Goal: Information Seeking & Learning: Learn about a topic

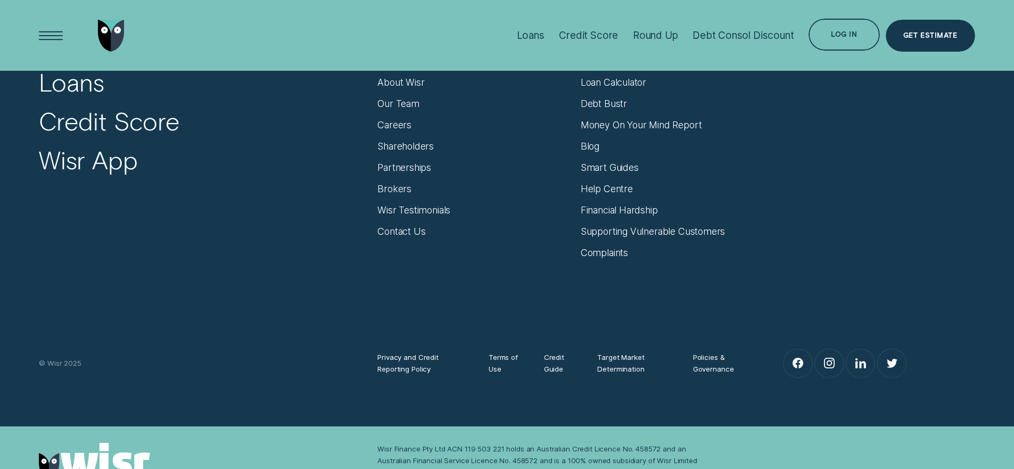
scroll to position [4580, 0]
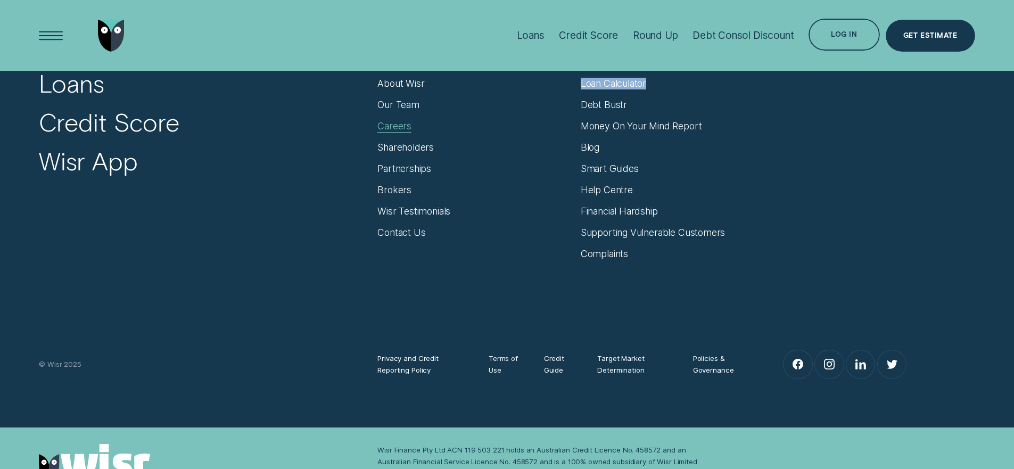
click at [400, 125] on div "Careers" at bounding box center [394, 126] width 34 height 12
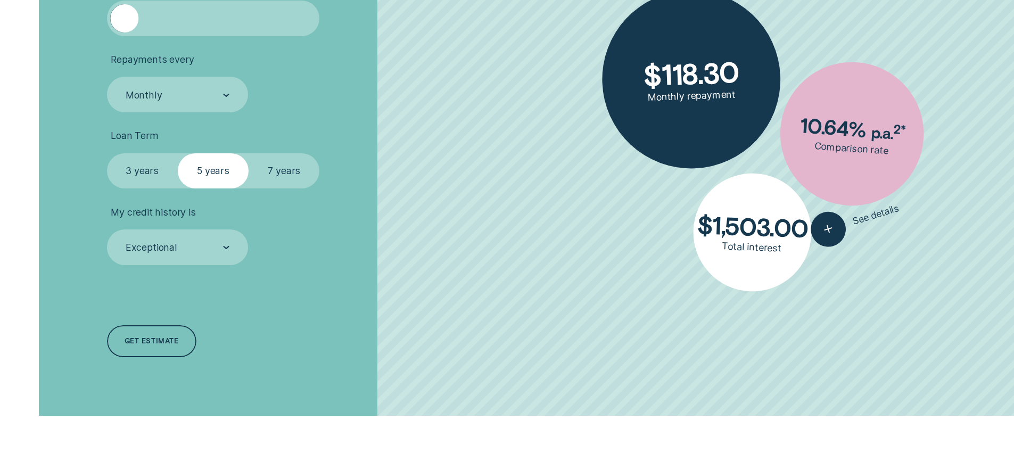
scroll to position [311, 0]
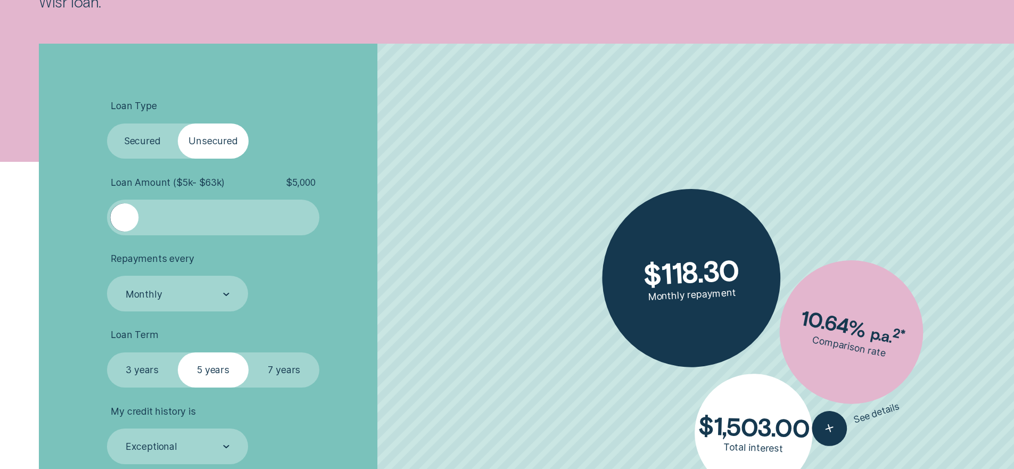
click at [119, 135] on label "Secured" at bounding box center [142, 141] width 71 height 36
click at [107, 123] on input "Secured" at bounding box center [107, 123] width 0 height 0
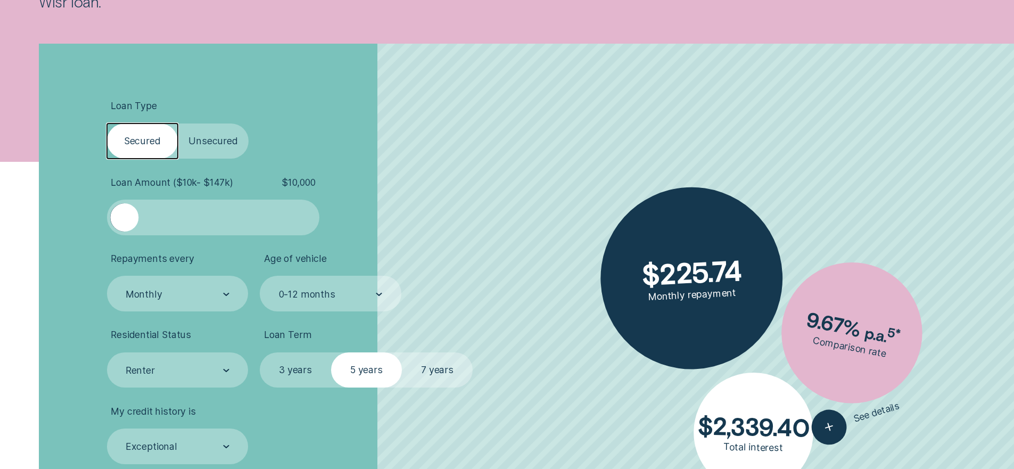
click at [221, 146] on label "Unsecured" at bounding box center [213, 141] width 71 height 36
click at [178, 123] on input "Unsecured" at bounding box center [178, 123] width 0 height 0
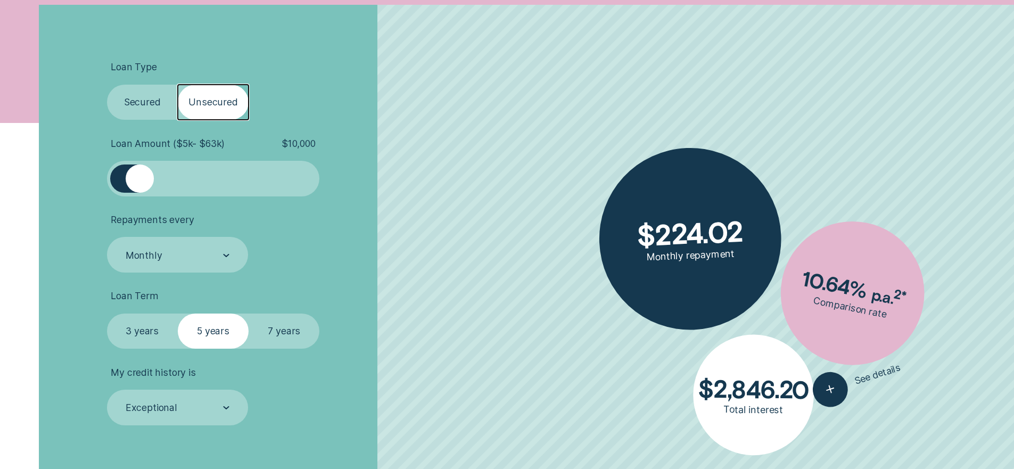
scroll to position [338, 0]
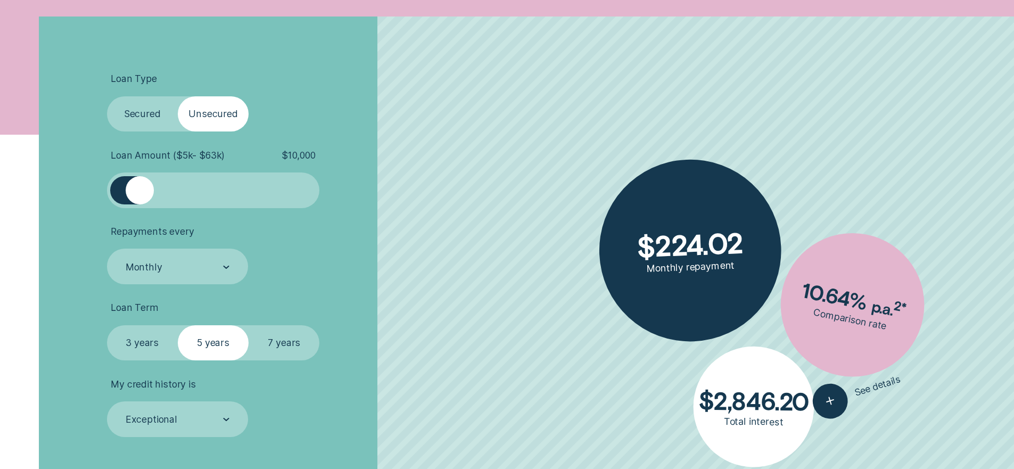
click at [162, 125] on label "Secured" at bounding box center [142, 114] width 71 height 36
click at [107, 96] on input "Secured" at bounding box center [107, 96] width 0 height 0
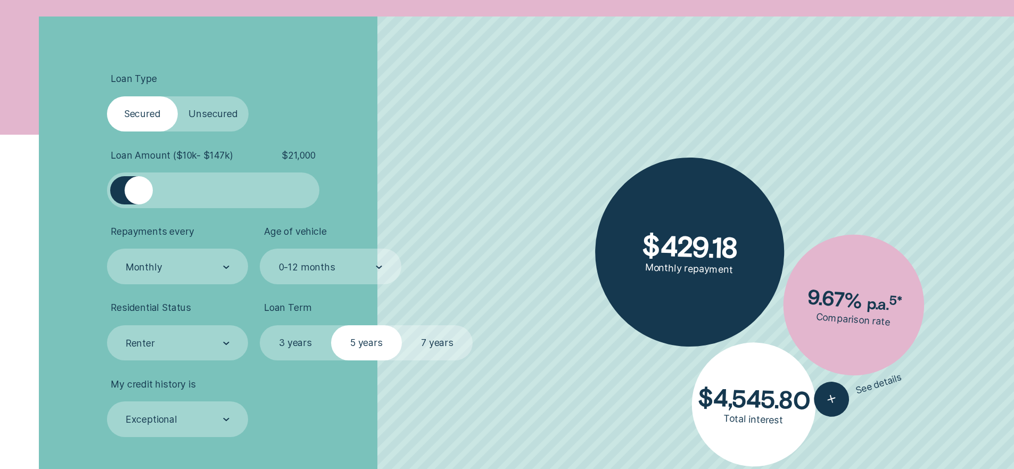
drag, startPoint x: 129, startPoint y: 196, endPoint x: 139, endPoint y: 203, distance: 12.3
click at [139, 203] on div at bounding box center [139, 190] width 28 height 28
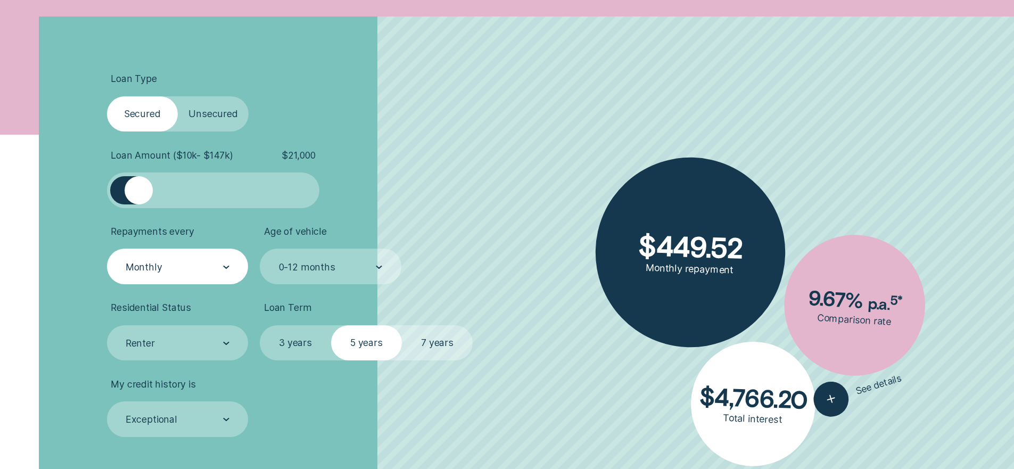
click at [235, 265] on div "Monthly" at bounding box center [178, 266] width 142 height 36
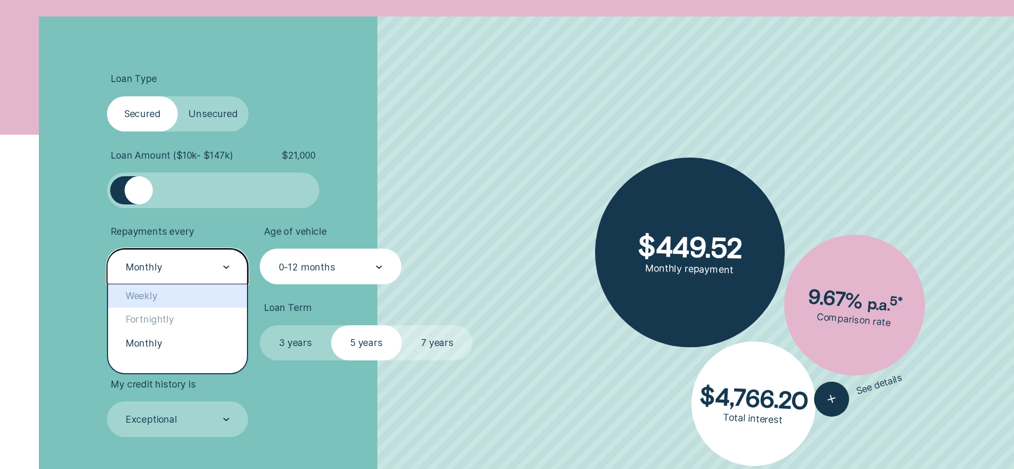
click at [312, 277] on div "0-12 months" at bounding box center [331, 266] width 142 height 36
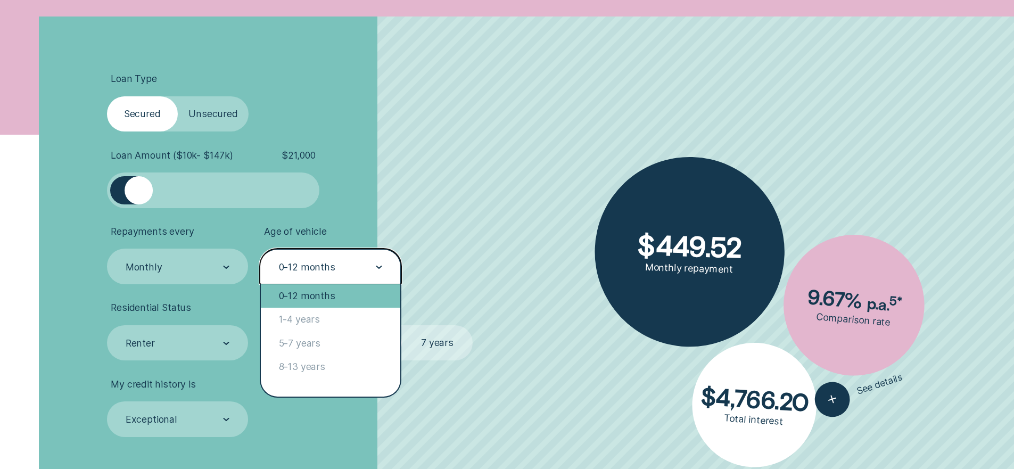
click at [310, 302] on div "0-12 months" at bounding box center [330, 295] width 139 height 23
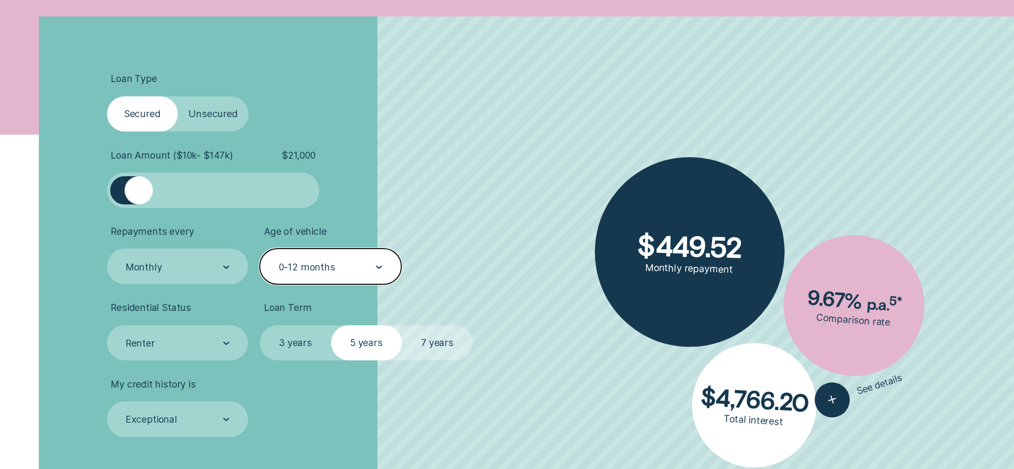
click at [430, 349] on label "7 years" at bounding box center [437, 343] width 71 height 36
click at [402, 325] on input "7 years" at bounding box center [402, 325] width 0 height 0
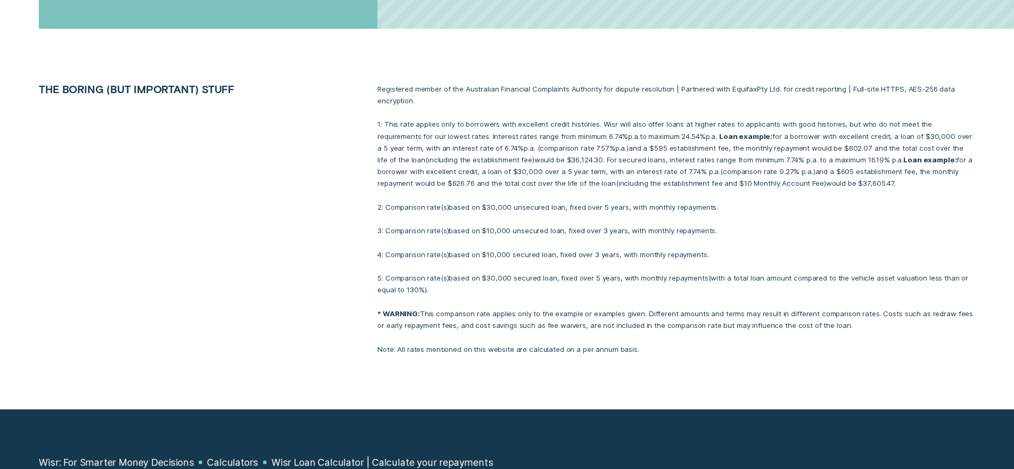
scroll to position [902, 0]
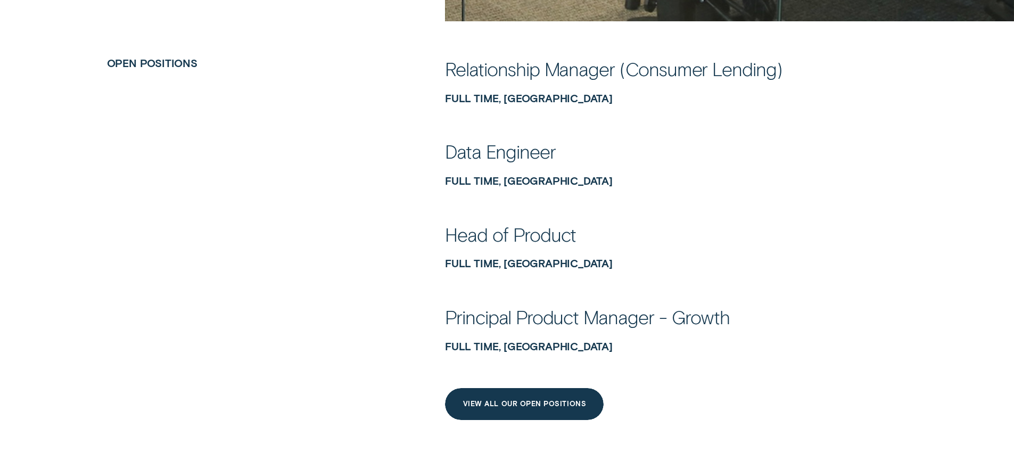
scroll to position [582, 0]
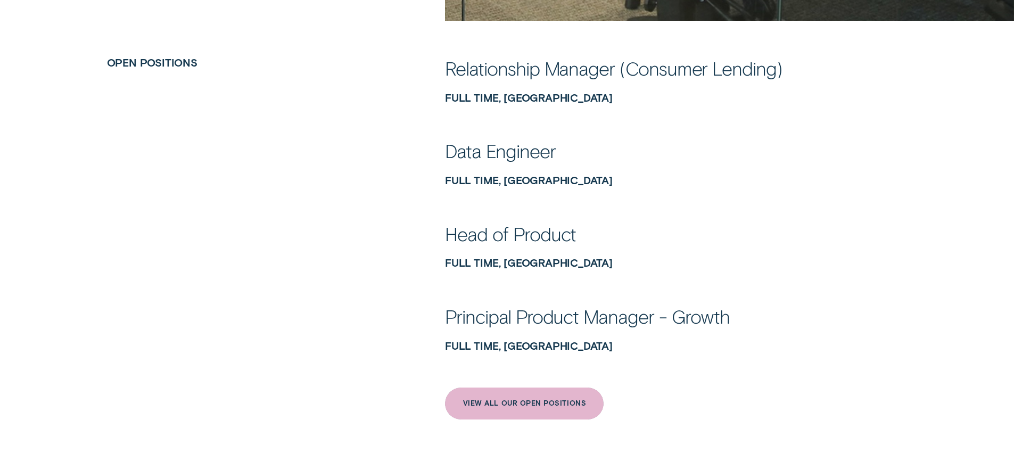
click at [543, 396] on div "View All Our Open Positions" at bounding box center [524, 403] width 159 height 32
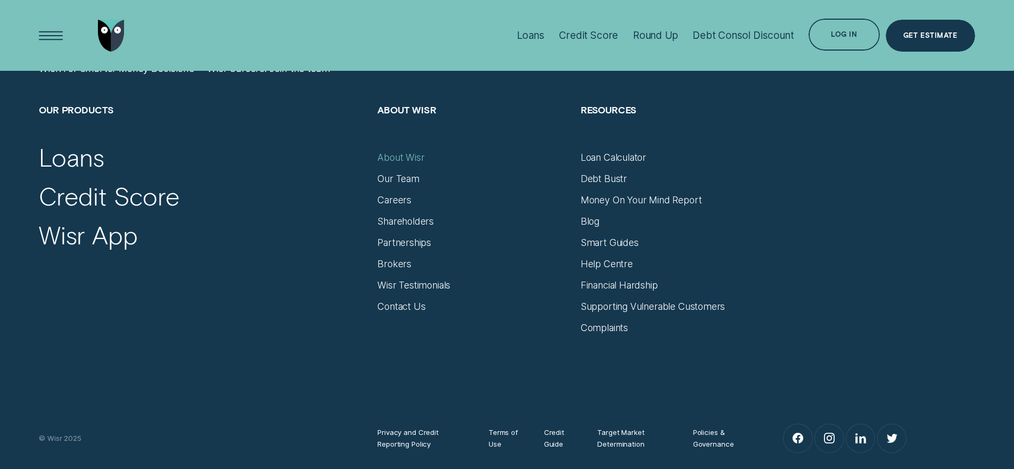
scroll to position [6664, 0]
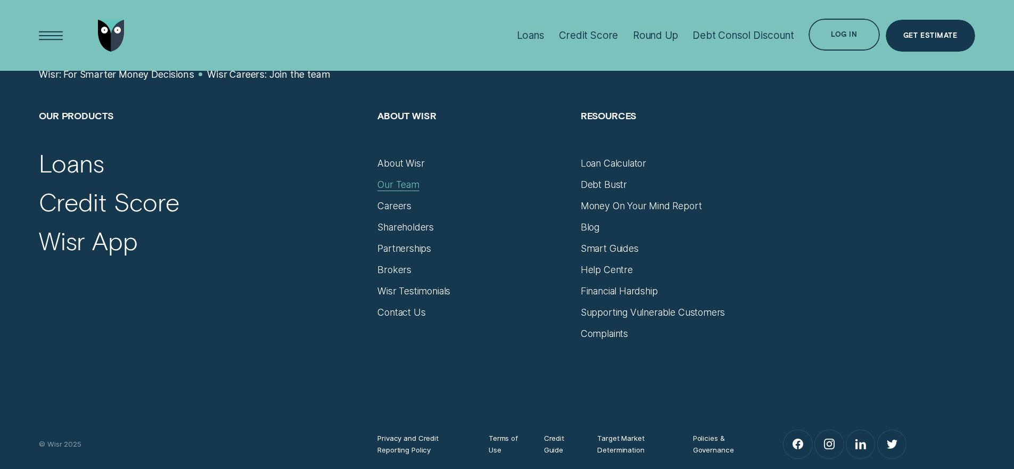
click at [405, 179] on div "Our Team" at bounding box center [398, 185] width 42 height 12
